Goal: Communication & Community: Connect with others

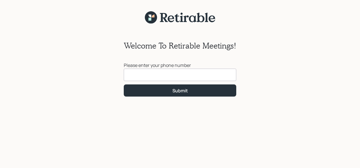
click at [137, 75] on input at bounding box center [180, 74] width 113 height 12
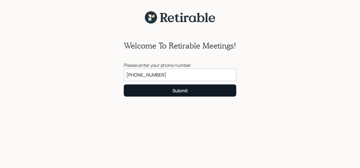
type input "[PHONE_NUMBER]"
click at [179, 94] on button "Submit" at bounding box center [180, 90] width 113 height 12
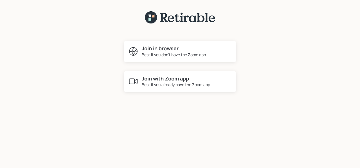
click at [185, 54] on div "Best if you don't have the Zoom app" at bounding box center [174, 55] width 64 height 6
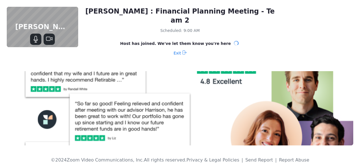
click at [105, 70] on div "[PERSON_NAME] & [PERSON_NAME] [PERSON_NAME] : Financial Planning Meeting - Team…" at bounding box center [180, 84] width 360 height 168
click at [166, 80] on img at bounding box center [180, 108] width 347 height 74
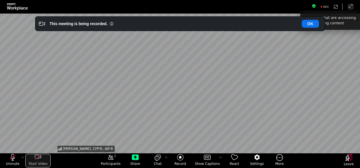
click at [37, 157] on icon "start my video" at bounding box center [38, 156] width 7 height 7
click at [13, 159] on icon "unmute my microphone" at bounding box center [13, 156] width 4 height 7
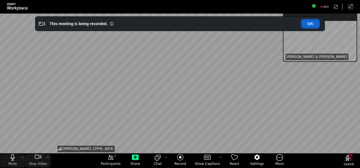
click at [314, 24] on button "OK" at bounding box center [310, 24] width 17 height 8
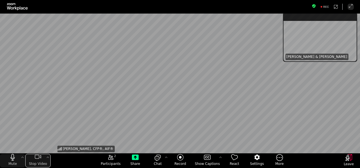
click at [37, 158] on icon "stop my video" at bounding box center [37, 156] width 5 height 4
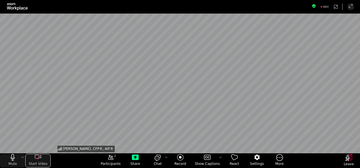
click at [39, 157] on icon "start my video" at bounding box center [38, 156] width 7 height 7
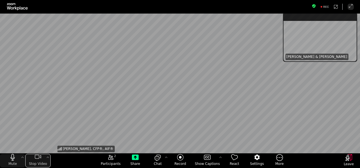
click at [40, 159] on icon "stop my video" at bounding box center [38, 156] width 7 height 7
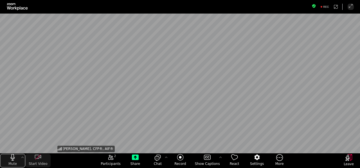
click at [14, 159] on icon "mute my microphone" at bounding box center [12, 156] width 7 height 7
click at [12, 159] on icon "unmute my microphone" at bounding box center [12, 156] width 7 height 7
click at [39, 161] on span "Start Video" at bounding box center [38, 163] width 19 height 5
